Goal: Transaction & Acquisition: Purchase product/service

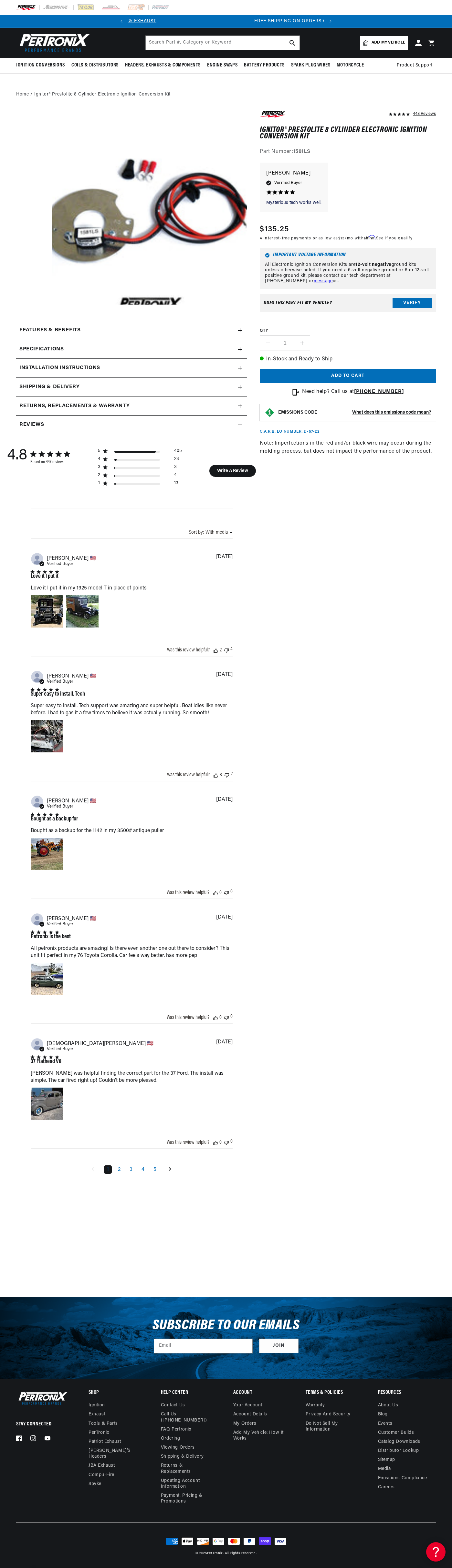
scroll to position [0, 196]
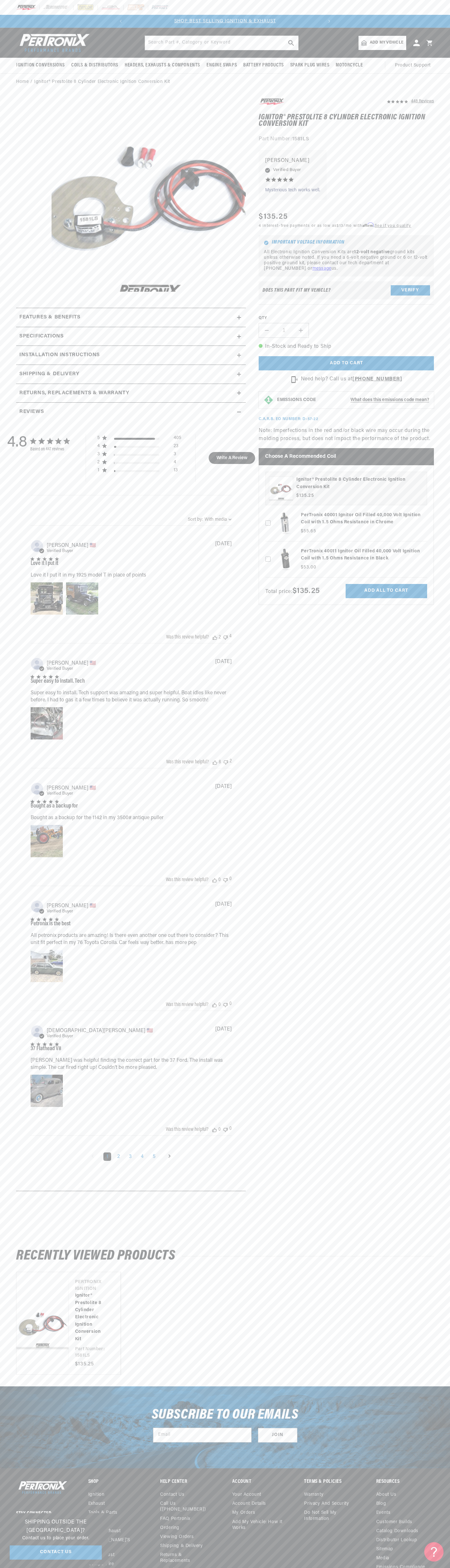
click at [136, 10] on img at bounding box center [136, 7] width 18 height 7
click at [423, 1123] on div "448 Reviews" at bounding box center [340, 648] width 189 height 1101
click at [275, 1567] on html "Skip to content Your cart Your cart is empty Get the right parts the first time…" at bounding box center [225, 784] width 450 height 1568
click at [30, 685] on div "4.8 4.8 out of 5 stars 447 total reviews Based on 447 reviews 5 405 4 23 3 3 2 …" at bounding box center [131, 803] width 223 height 765
